Goal: Task Accomplishment & Management: Use online tool/utility

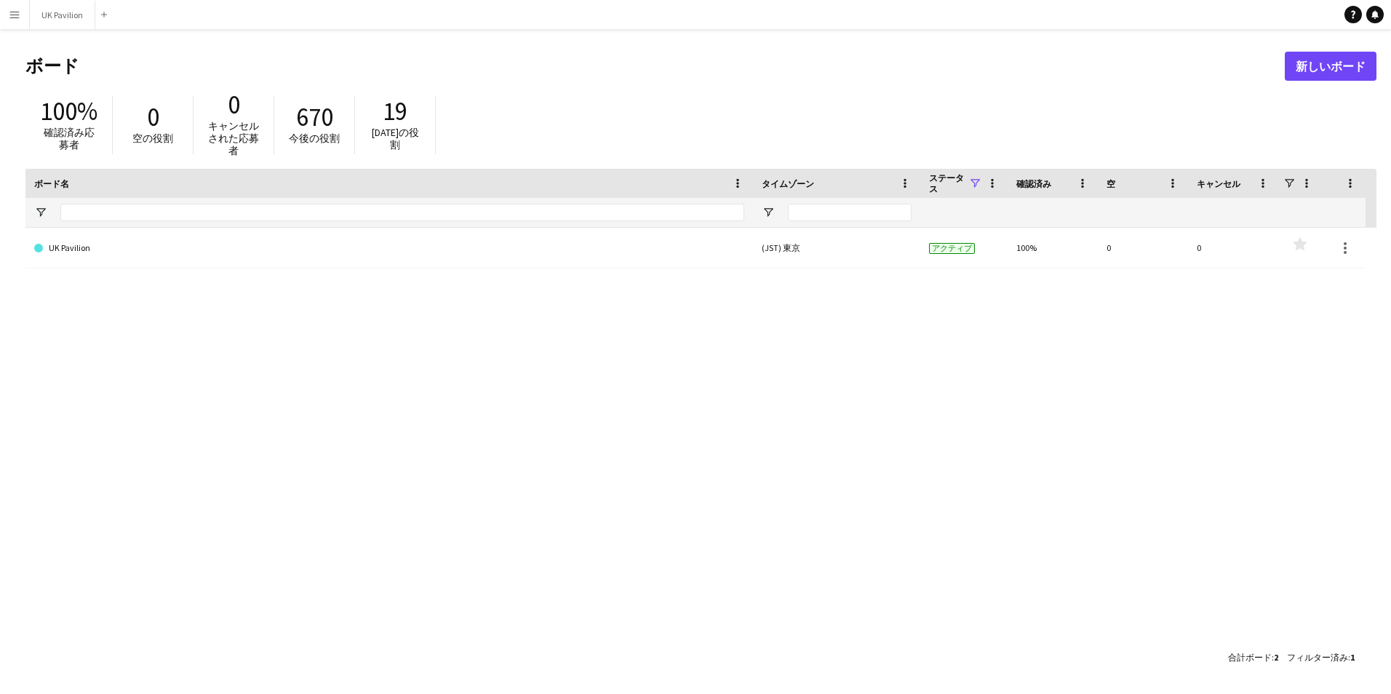
click at [10, 17] on app-icon "メニュー" at bounding box center [15, 15] width 12 height 12
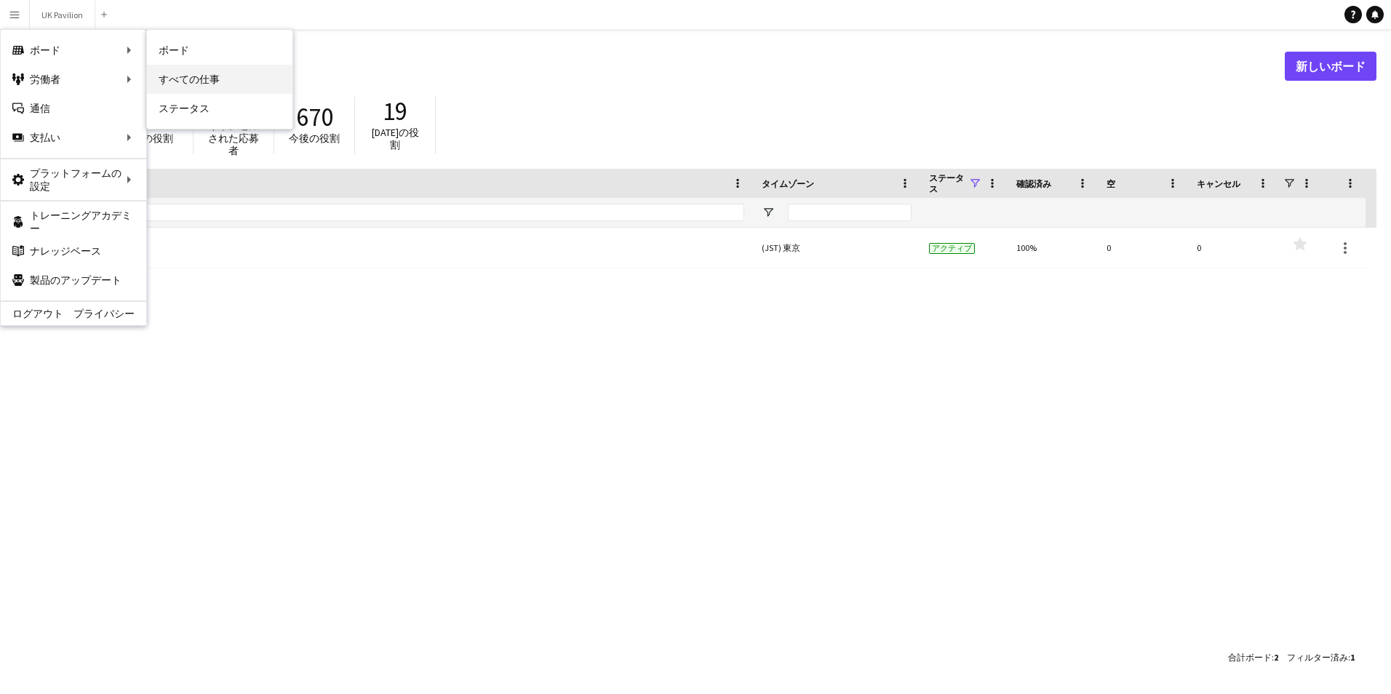
click at [176, 85] on link "すべての仕事" at bounding box center [219, 79] width 145 height 29
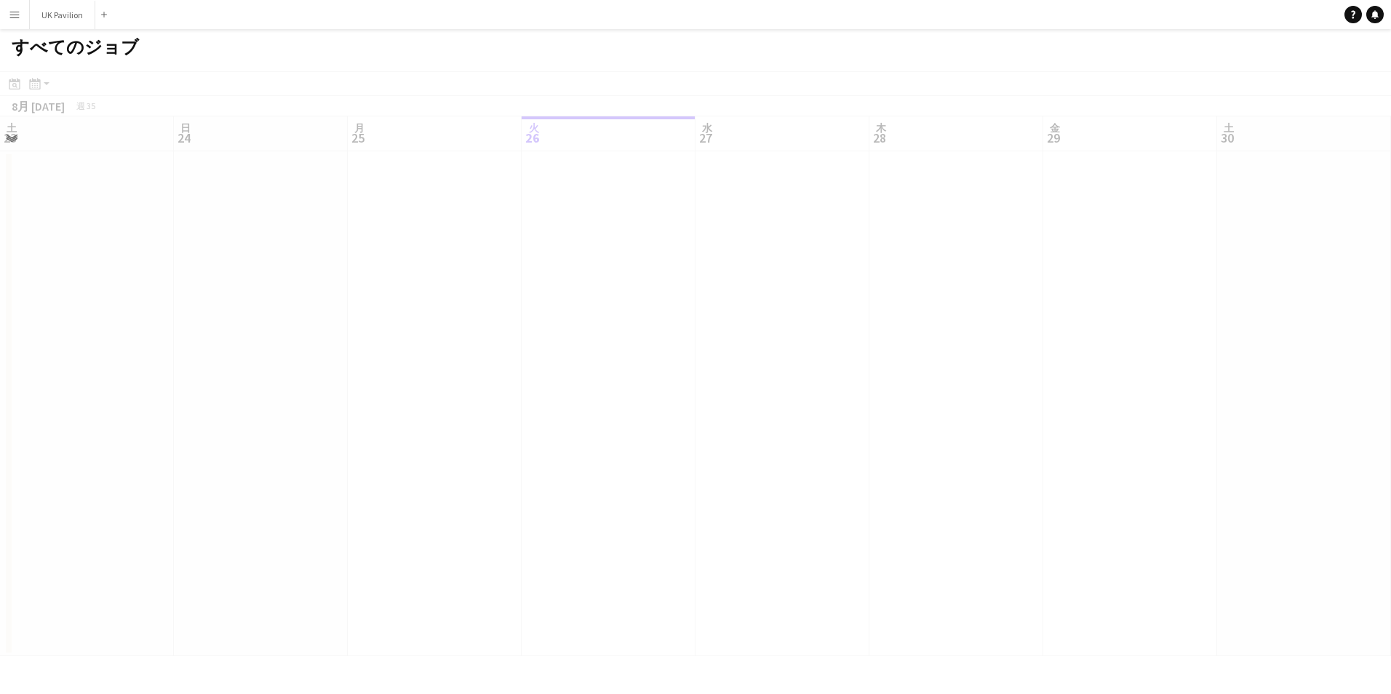
scroll to position [0, 348]
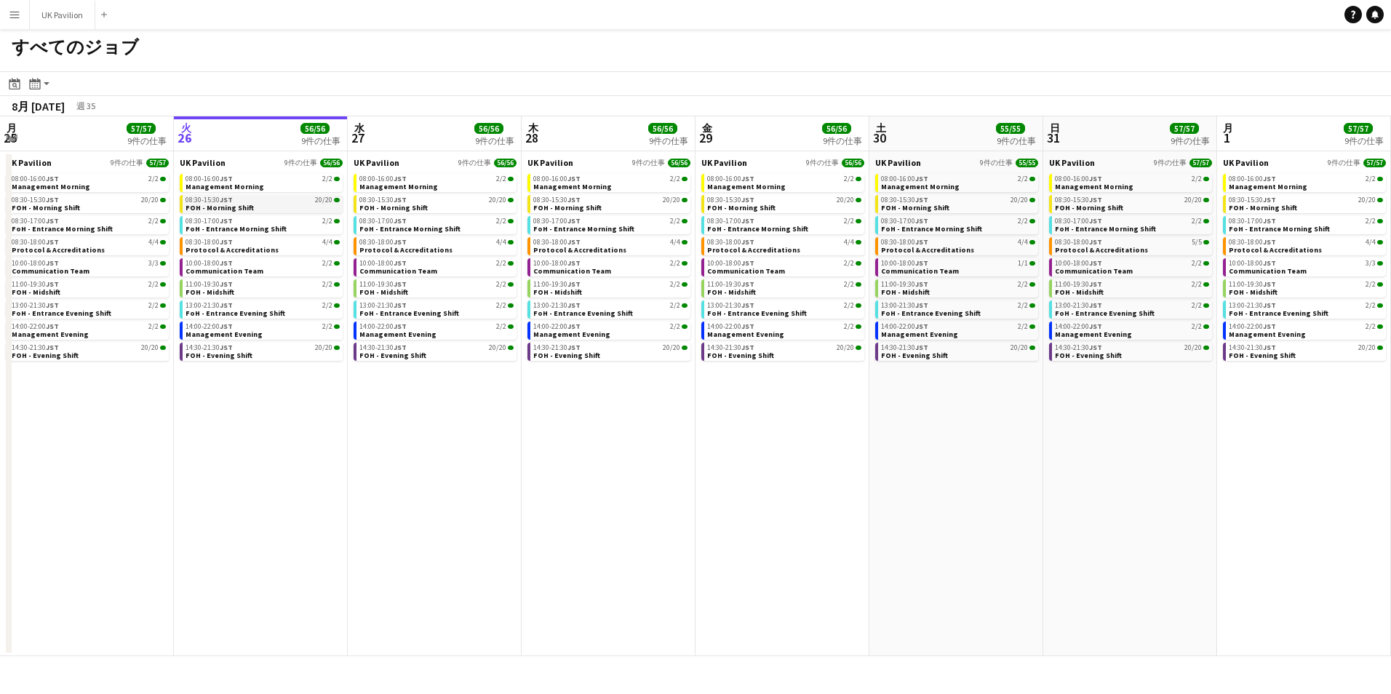
click at [299, 202] on div "08:30-15:30 JST 20/20" at bounding box center [262, 199] width 154 height 7
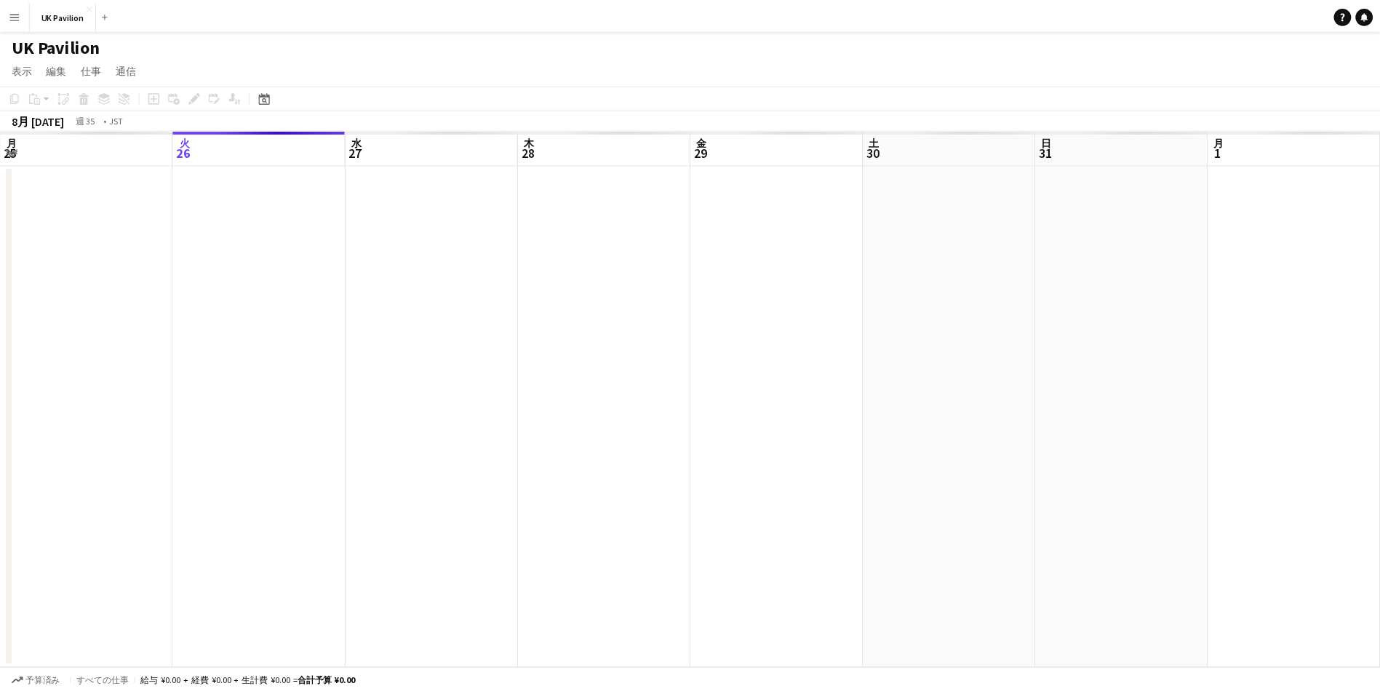
scroll to position [0, 500]
